Goal: Find specific page/section: Find specific page/section

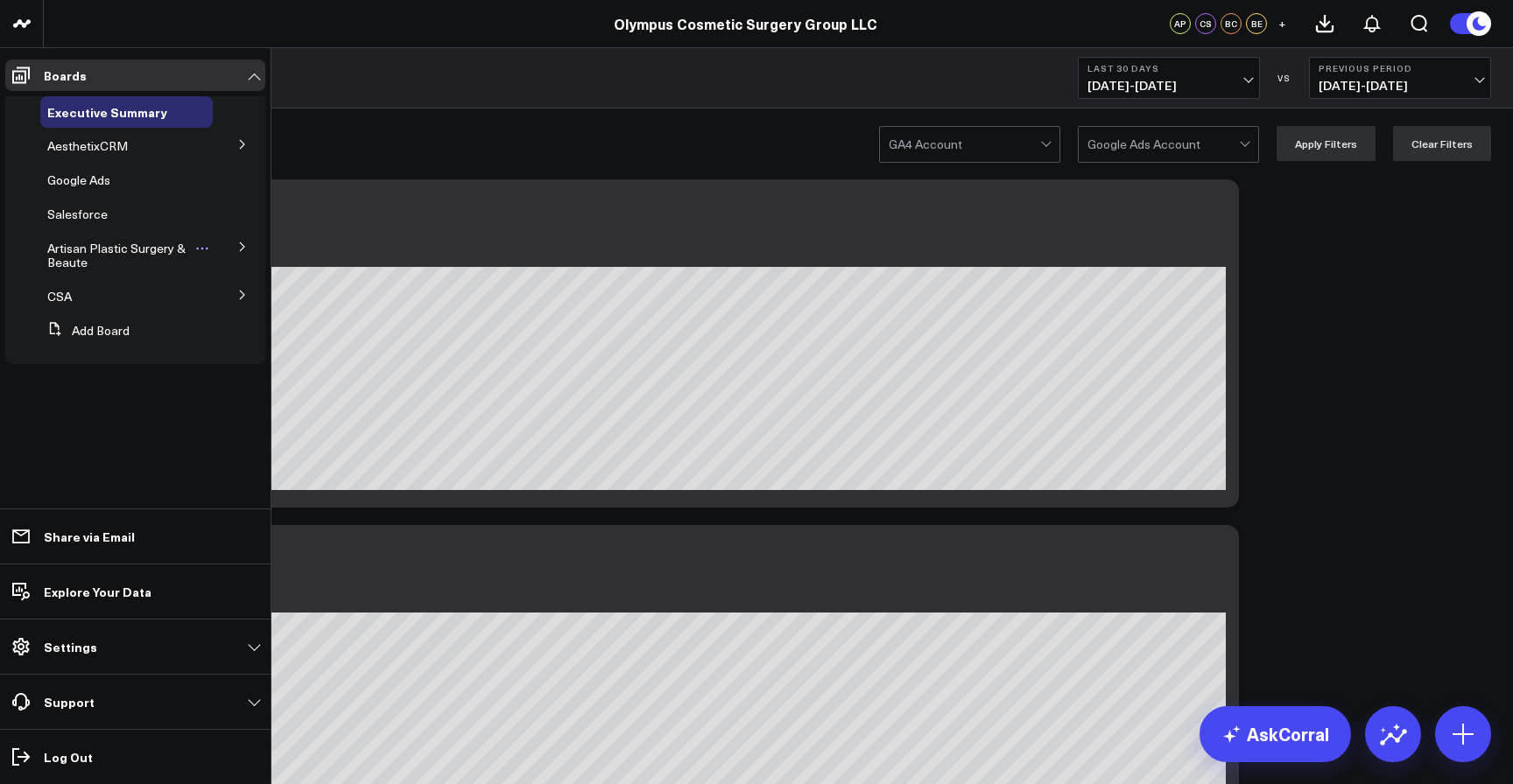
click at [92, 255] on span "Artisan Plastic Surgery & Beaute" at bounding box center [116, 255] width 138 height 31
click at [82, 346] on icon at bounding box center [85, 342] width 14 height 14
click at [118, 254] on span "Artisan Plastic Surgery & Beaute" at bounding box center [116, 255] width 138 height 31
click at [102, 248] on span "Artisan Plastic Surgery & Beaute" at bounding box center [116, 255] width 138 height 31
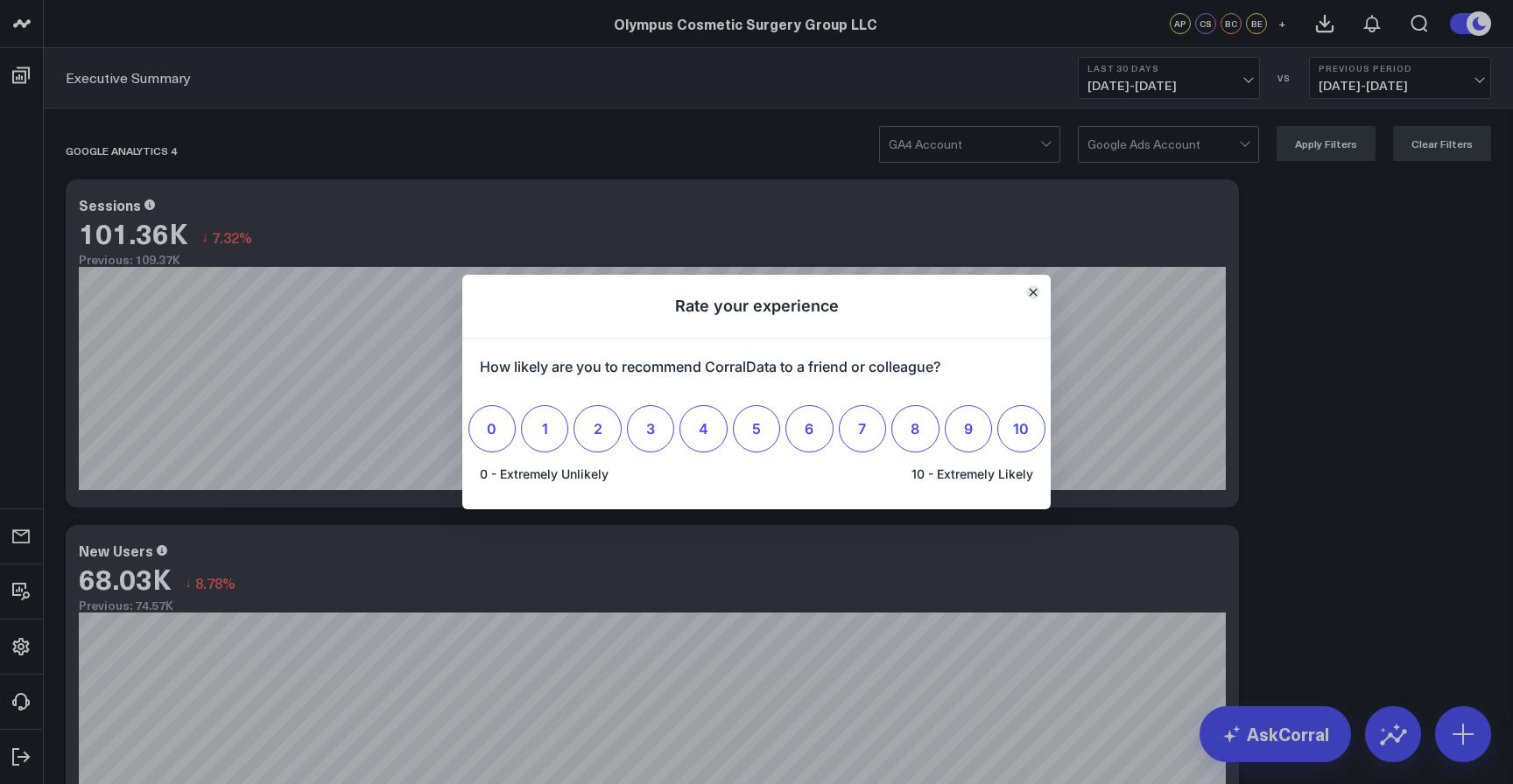
click at [1032, 298] on button "Close" at bounding box center [1033, 293] width 14 height 14
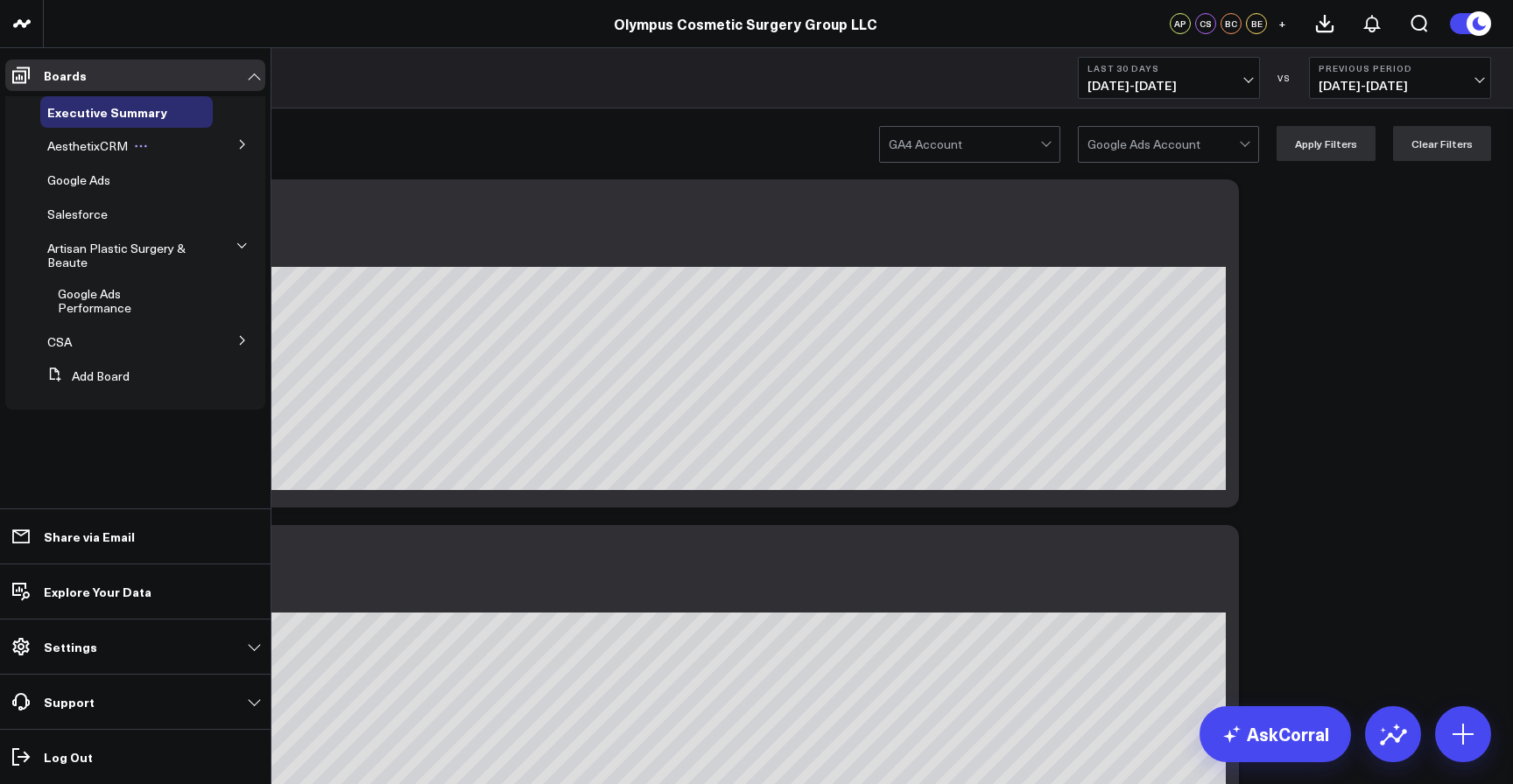
click at [101, 144] on span "AesthetixCRM" at bounding box center [87, 145] width 81 height 17
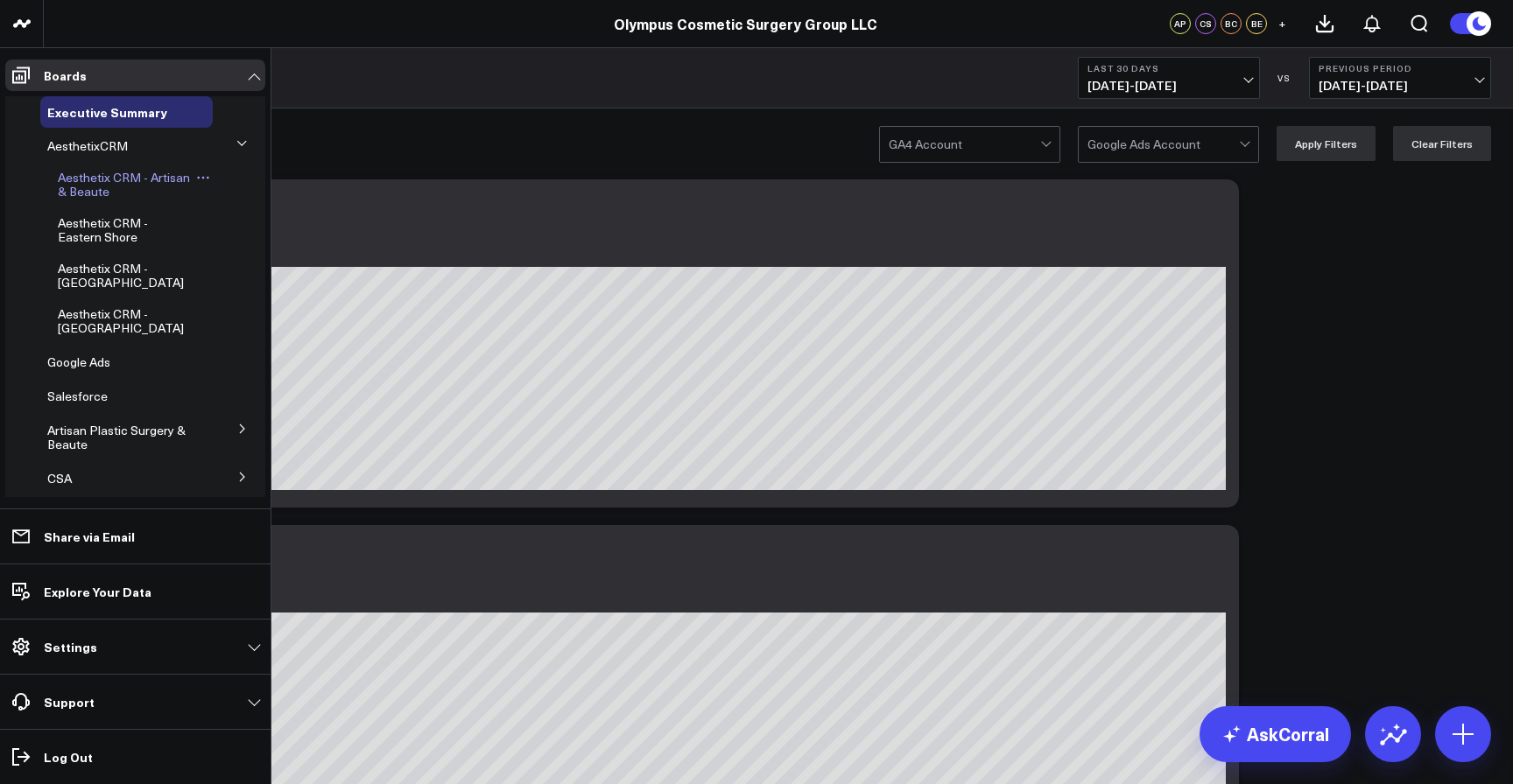
click at [98, 179] on span "Aesthetix CRM - Artisan & Beaute" at bounding box center [123, 184] width 132 height 31
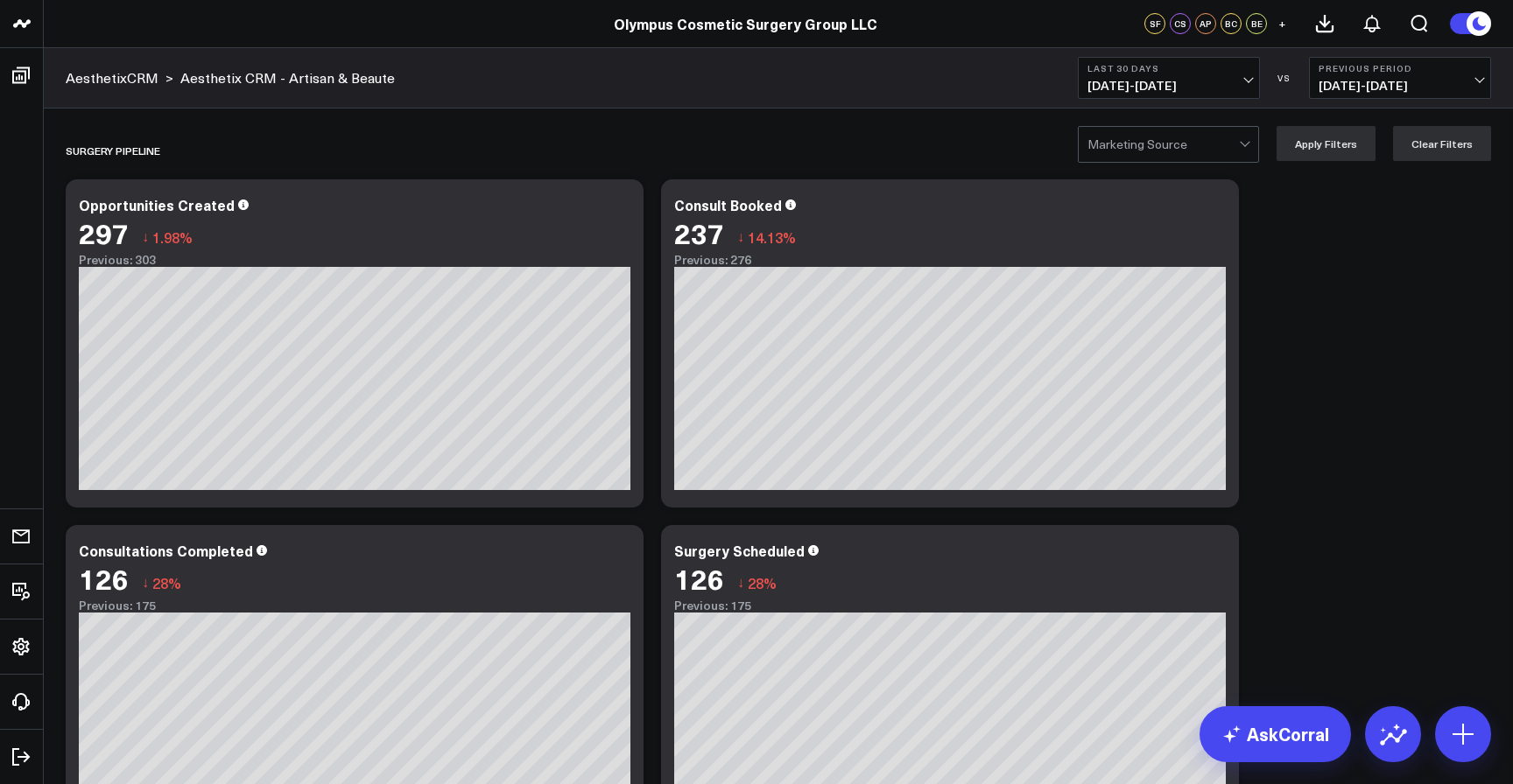
click at [1249, 138] on div at bounding box center [1244, 142] width 10 height 10
